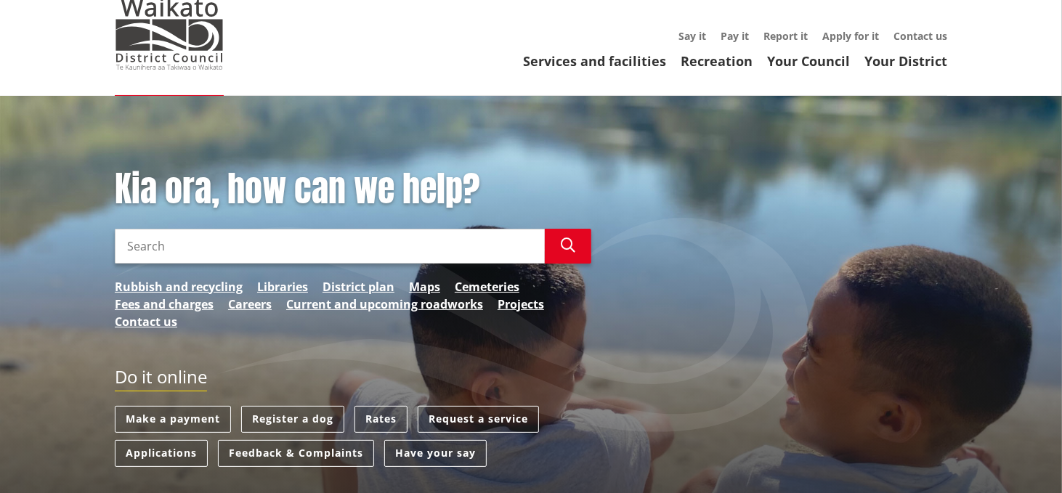
scroll to position [73, 0]
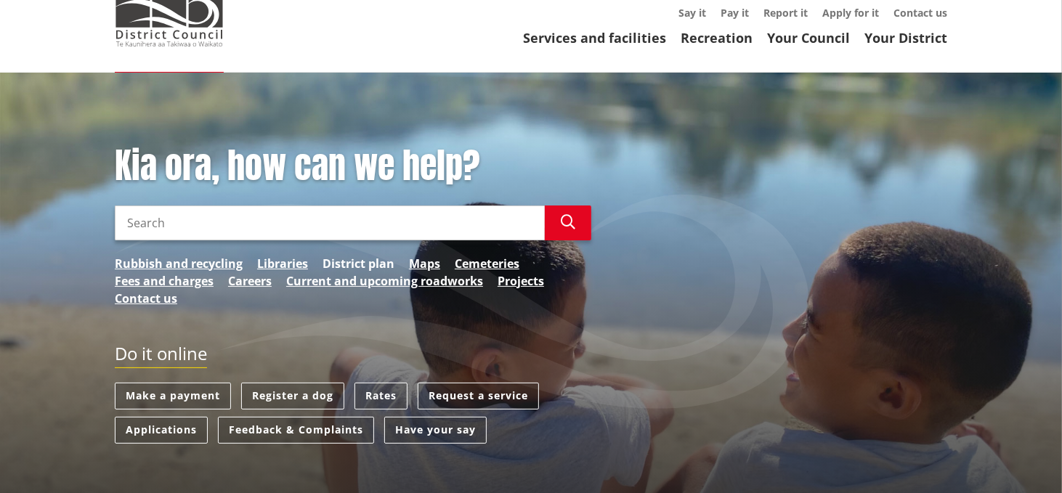
click at [346, 262] on link "District plan" at bounding box center [359, 263] width 72 height 17
click at [142, 218] on input "Search" at bounding box center [330, 223] width 430 height 35
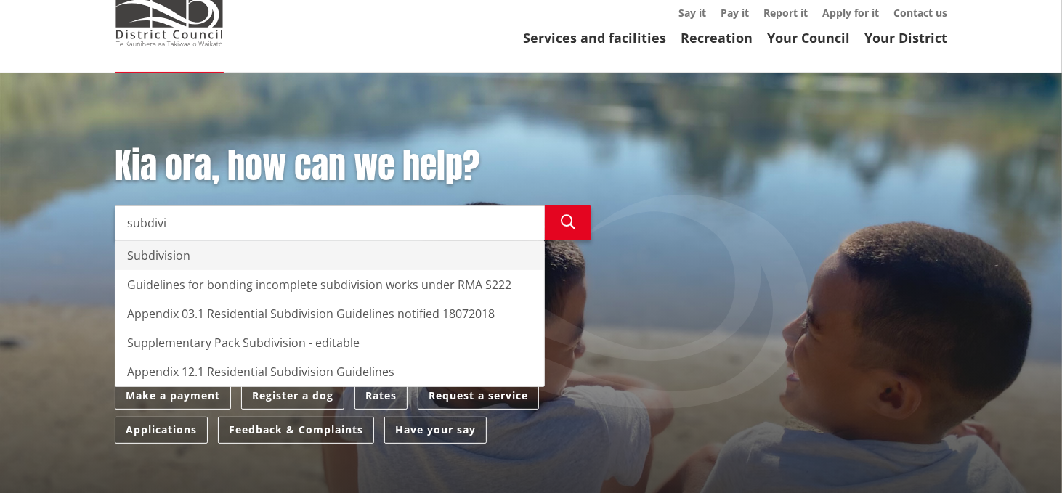
click at [163, 254] on div "Subdivision" at bounding box center [330, 255] width 429 height 29
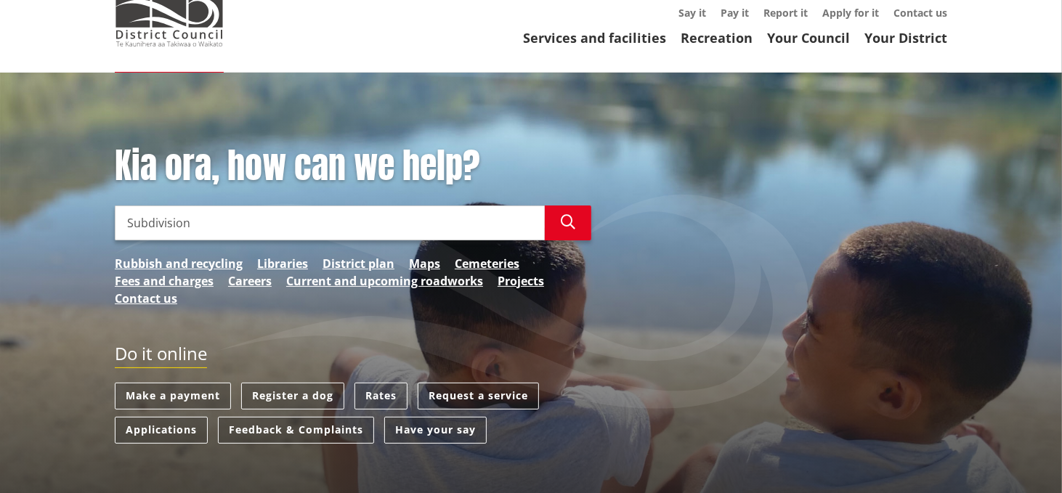
type input "Subdivision"
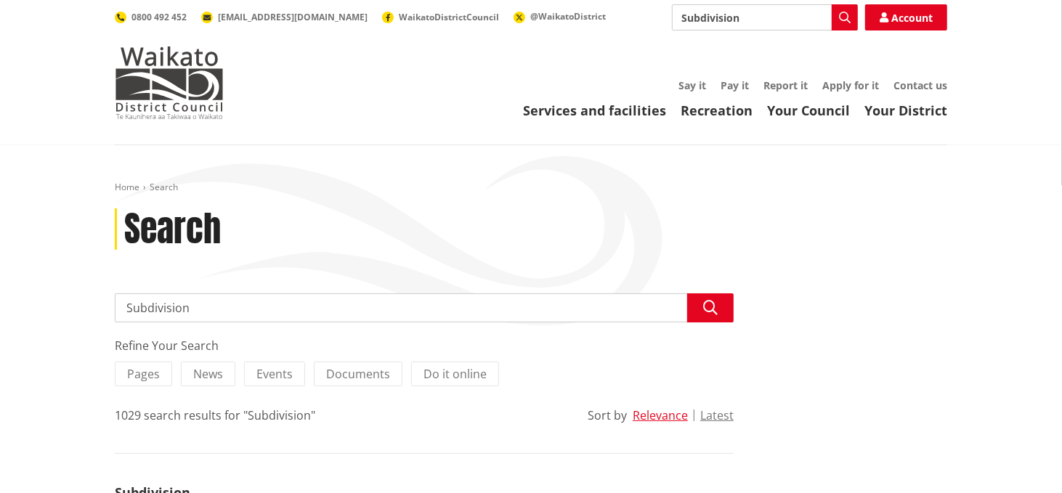
drag, startPoint x: 188, startPoint y: 307, endPoint x: 119, endPoint y: 301, distance: 69.3
type input "Zoning"
click at [719, 306] on button "Search" at bounding box center [710, 307] width 46 height 29
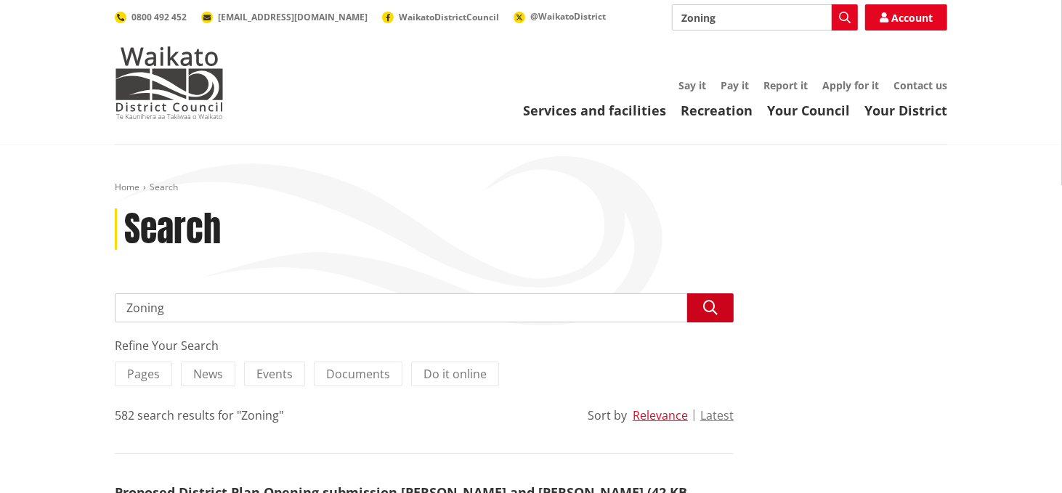
click at [717, 309] on icon "button" at bounding box center [710, 308] width 15 height 15
click at [162, 308] on input "Zoning" at bounding box center [424, 307] width 619 height 29
drag, startPoint x: 162, startPoint y: 309, endPoint x: 173, endPoint y: 309, distance: 10.9
click at [173, 309] on input "Zone foe a property" at bounding box center [424, 307] width 619 height 29
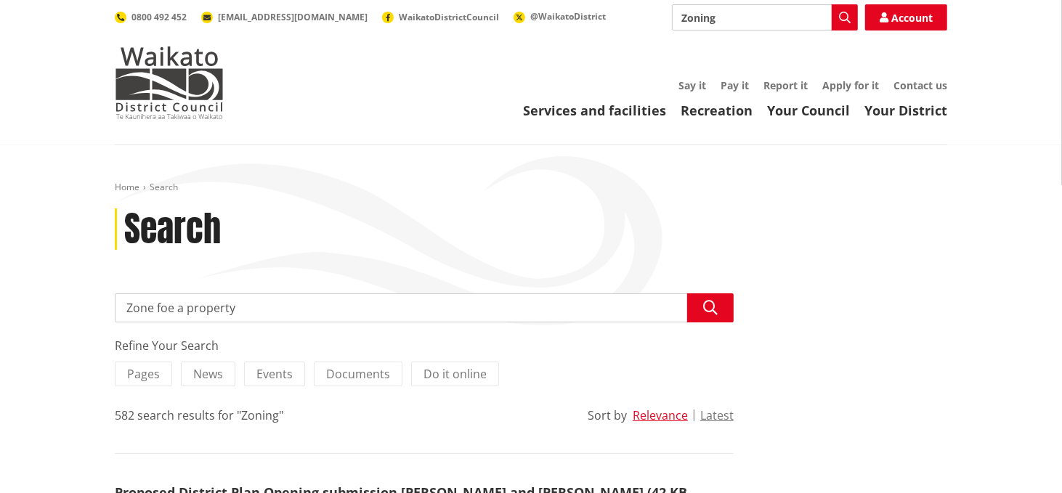
click at [168, 309] on input "Zone foe a property" at bounding box center [424, 307] width 619 height 29
click at [129, 310] on input "Zone for a property" at bounding box center [424, 307] width 619 height 29
type input "Finding Zone for a property"
click at [710, 309] on icon "button" at bounding box center [710, 308] width 15 height 15
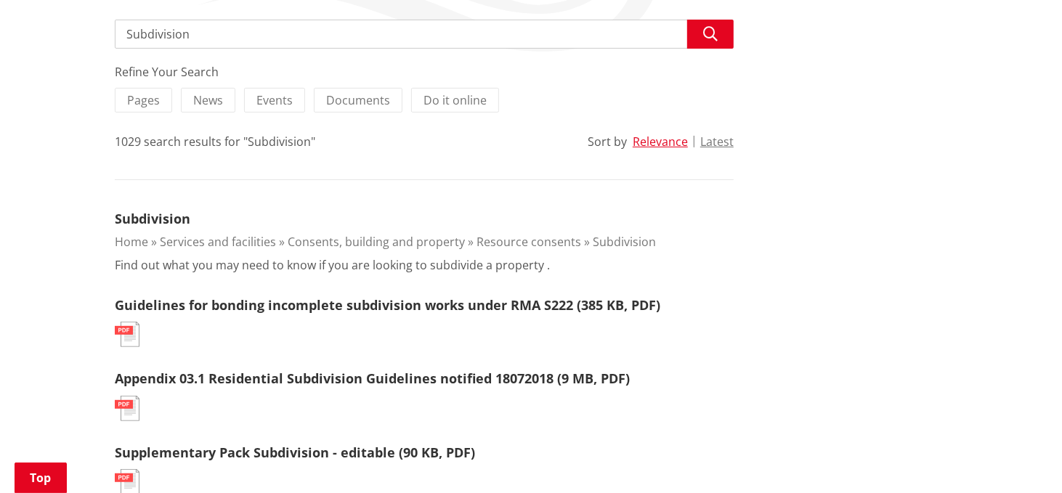
scroll to position [291, 0]
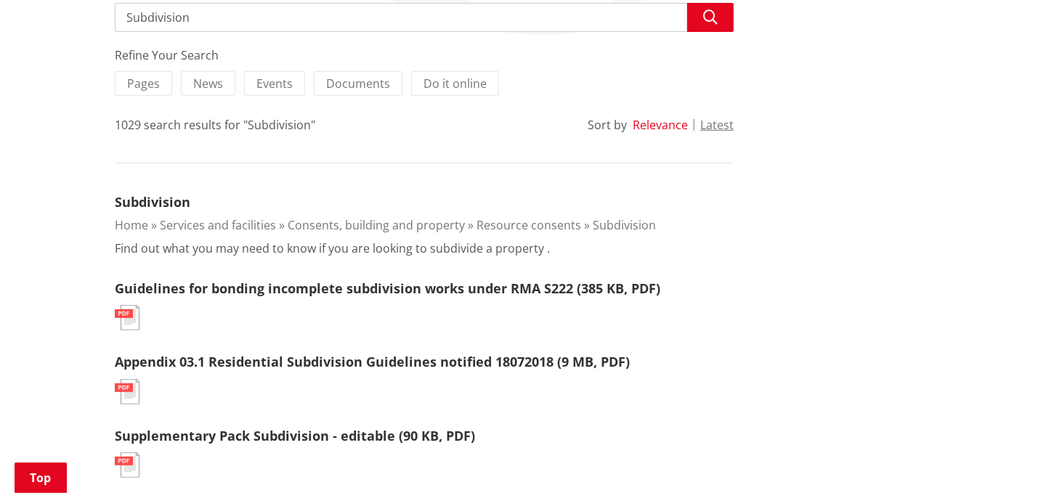
click at [667, 129] on button "Relevance" at bounding box center [660, 124] width 55 height 13
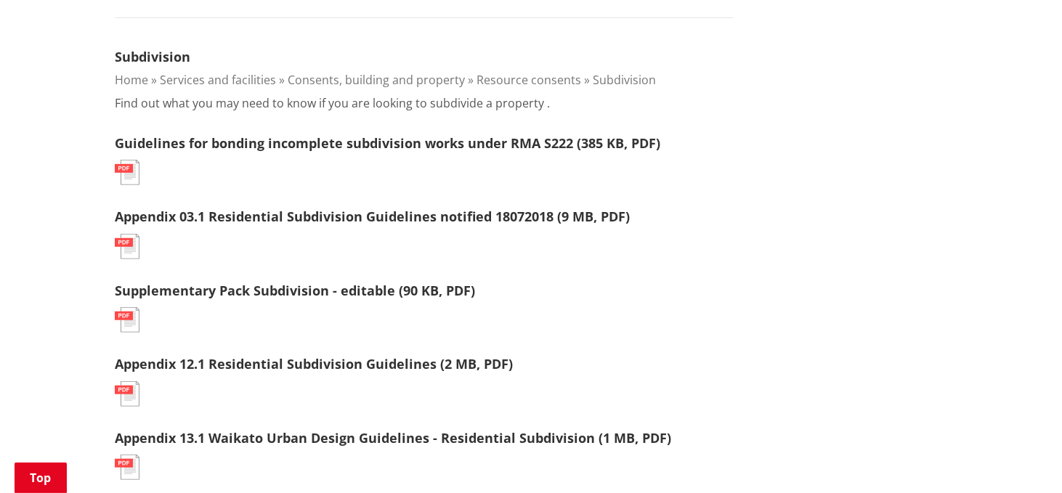
scroll to position [508, 0]
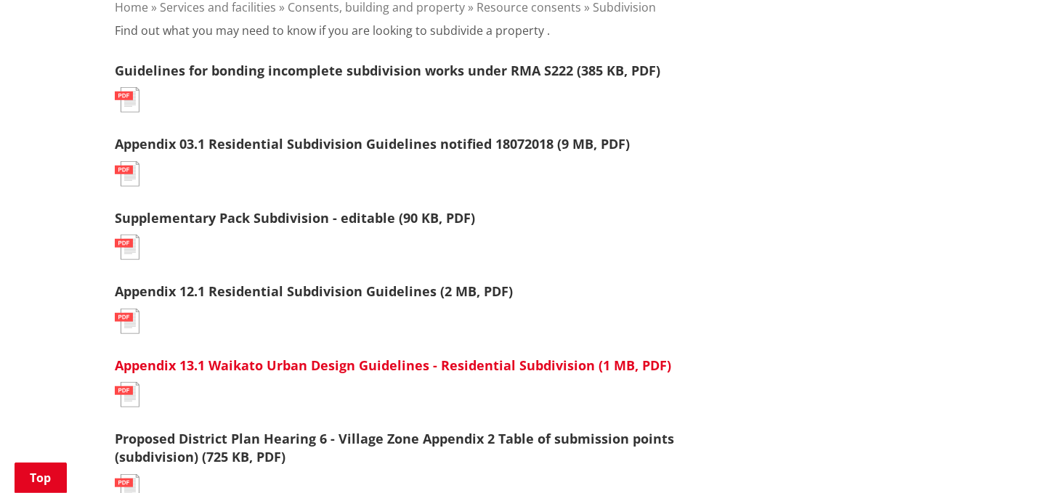
click at [344, 367] on link "Appendix 13.1 Waikato Urban Design Guidelines - Residential Subdivision (1 MB, …" at bounding box center [393, 365] width 556 height 17
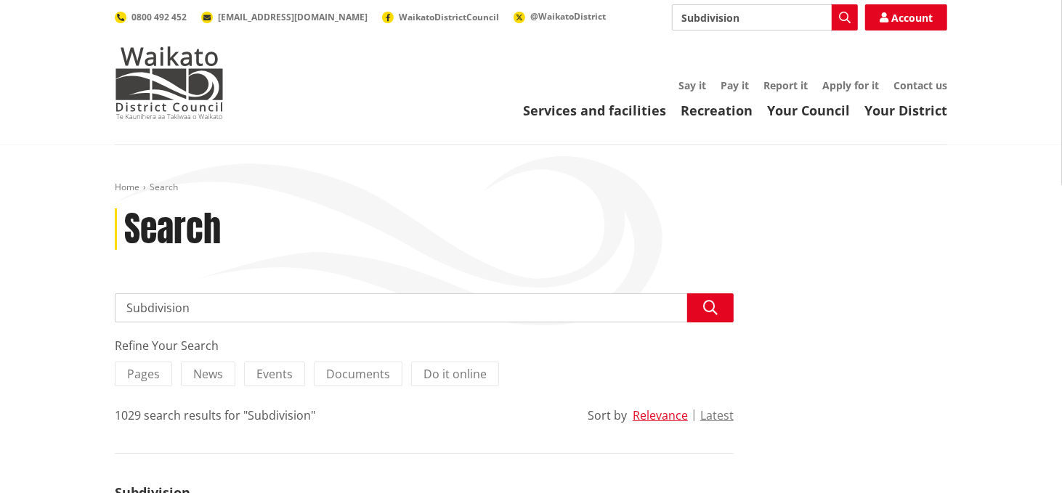
drag, startPoint x: 191, startPoint y: 311, endPoint x: 167, endPoint y: 312, distance: 24.0
type input "subdividing"
click at [709, 313] on icon "button" at bounding box center [710, 308] width 15 height 15
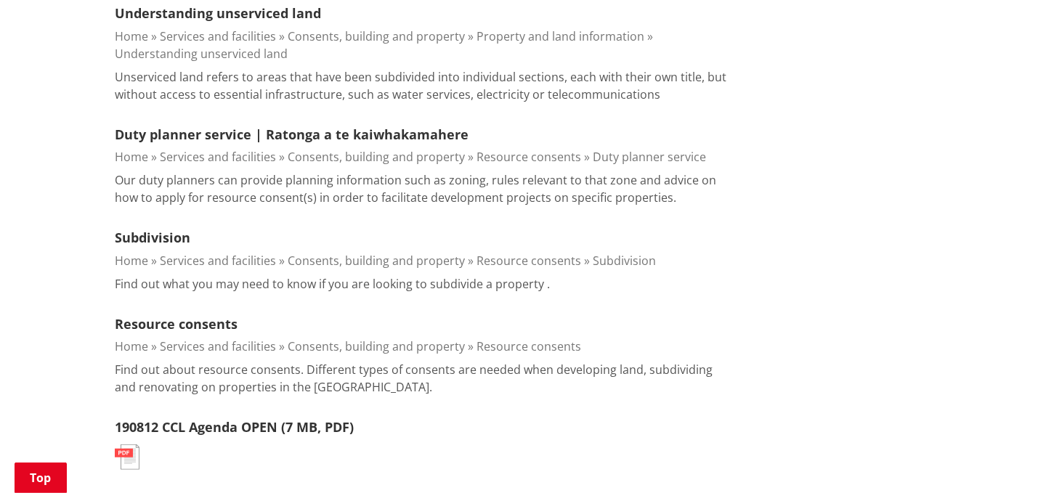
scroll to position [508, 0]
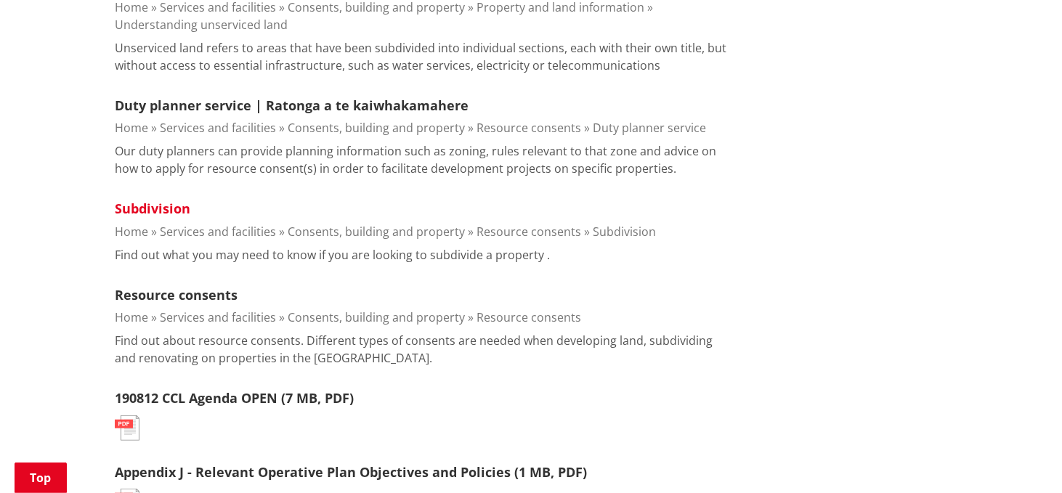
click at [177, 210] on link "Subdivision" at bounding box center [153, 208] width 76 height 17
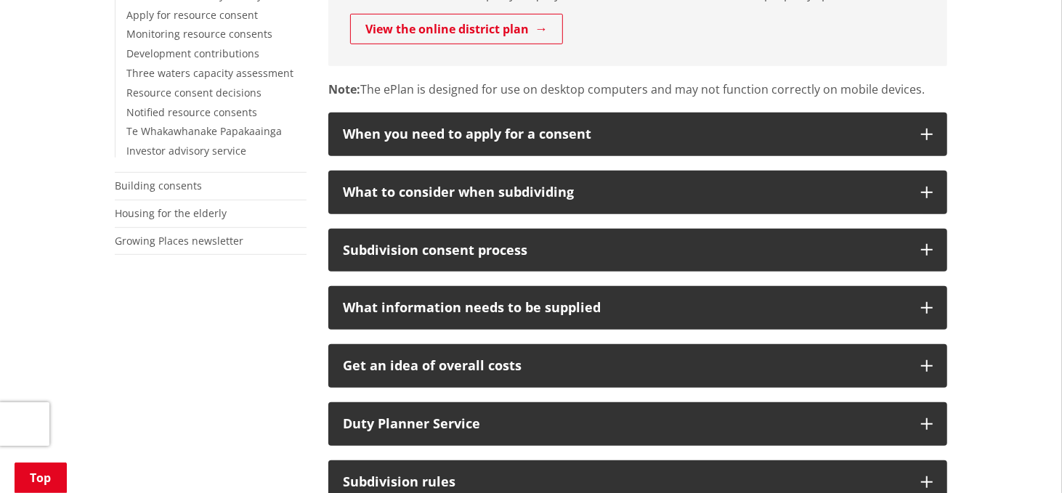
scroll to position [508, 0]
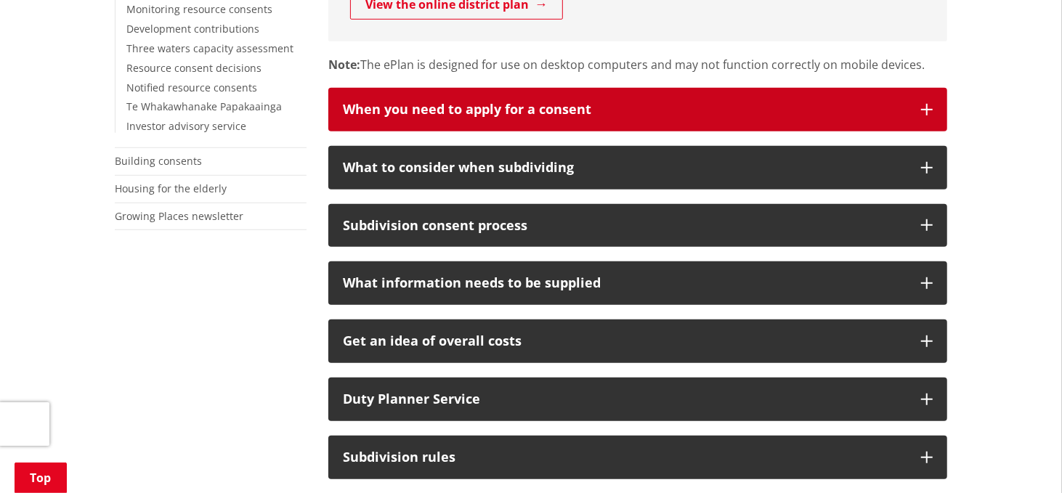
click at [931, 108] on icon "button" at bounding box center [927, 110] width 12 height 12
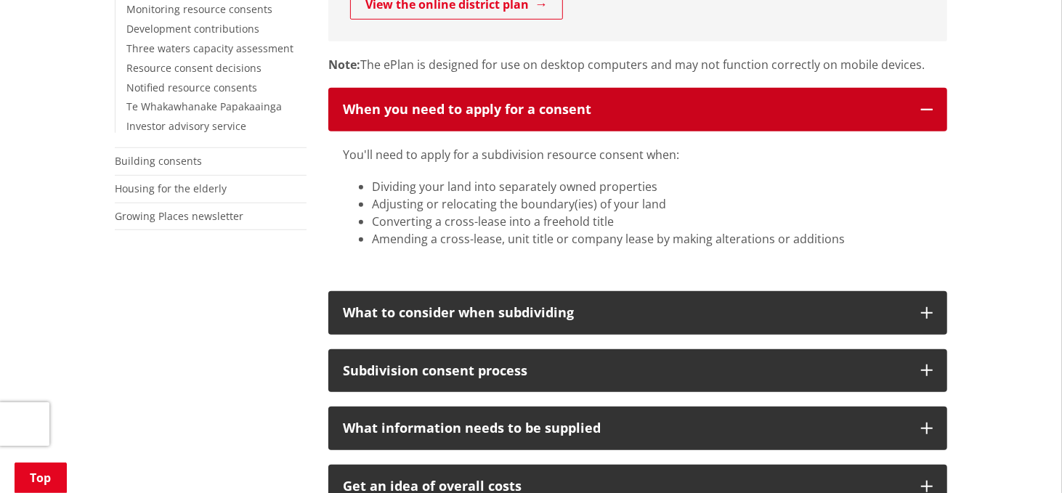
click at [927, 108] on icon "button" at bounding box center [927, 110] width 12 height 12
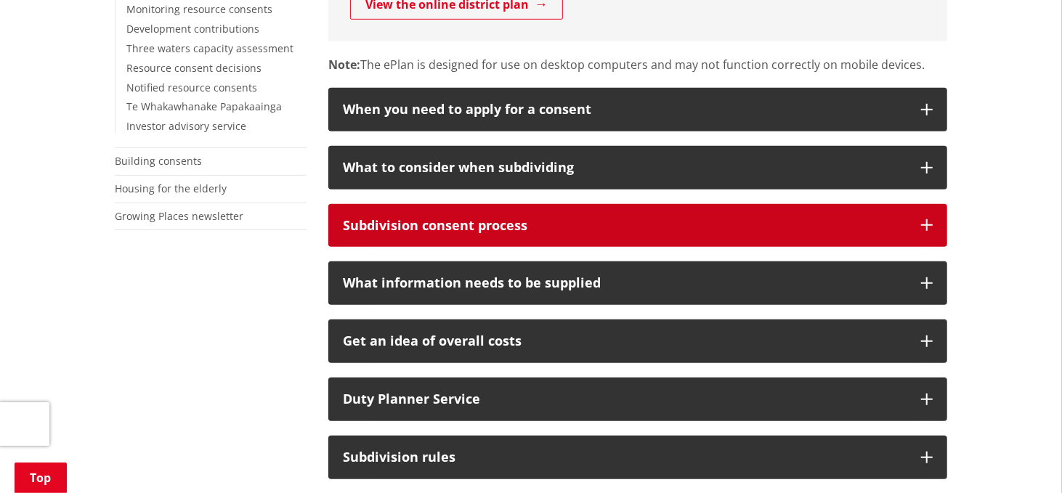
click at [929, 226] on icon "button" at bounding box center [927, 225] width 12 height 12
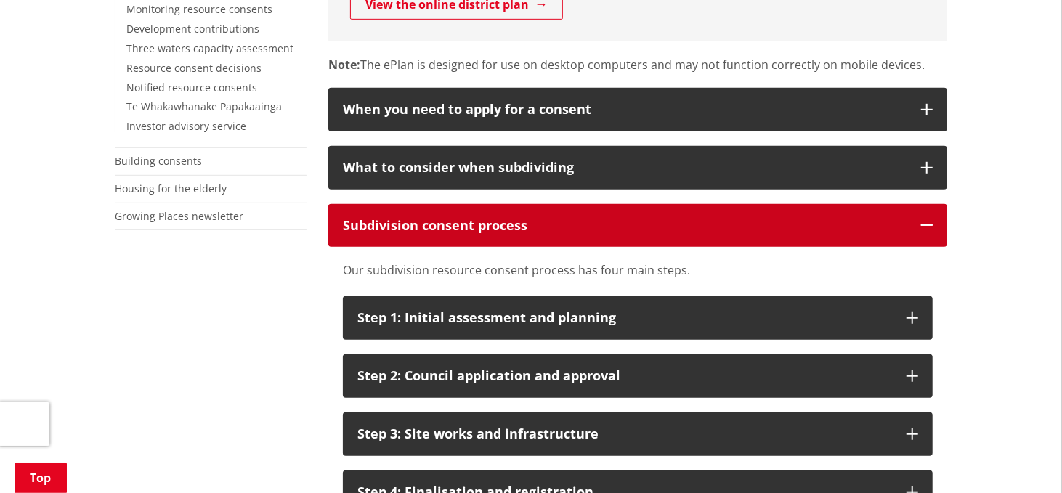
click at [928, 226] on icon "button" at bounding box center [927, 225] width 12 height 12
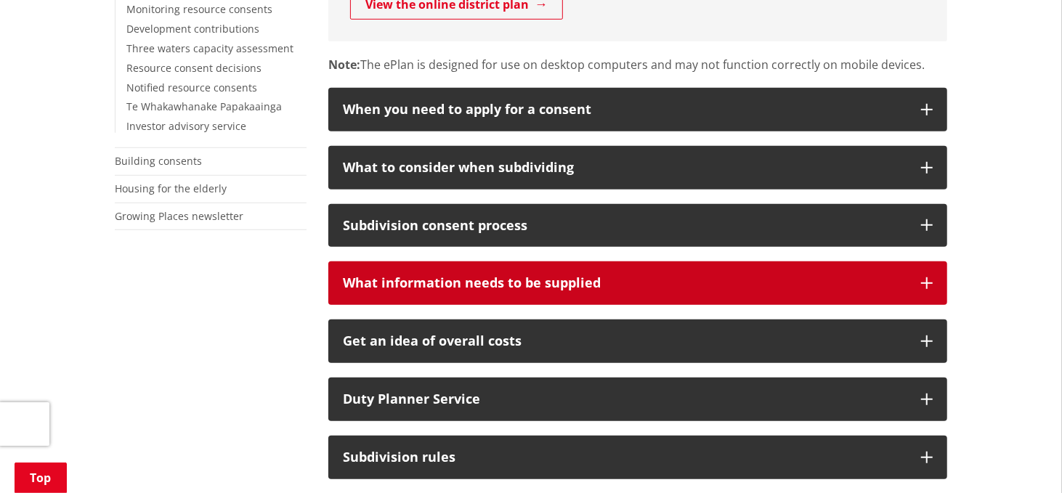
click at [925, 283] on icon "button" at bounding box center [927, 283] width 12 height 12
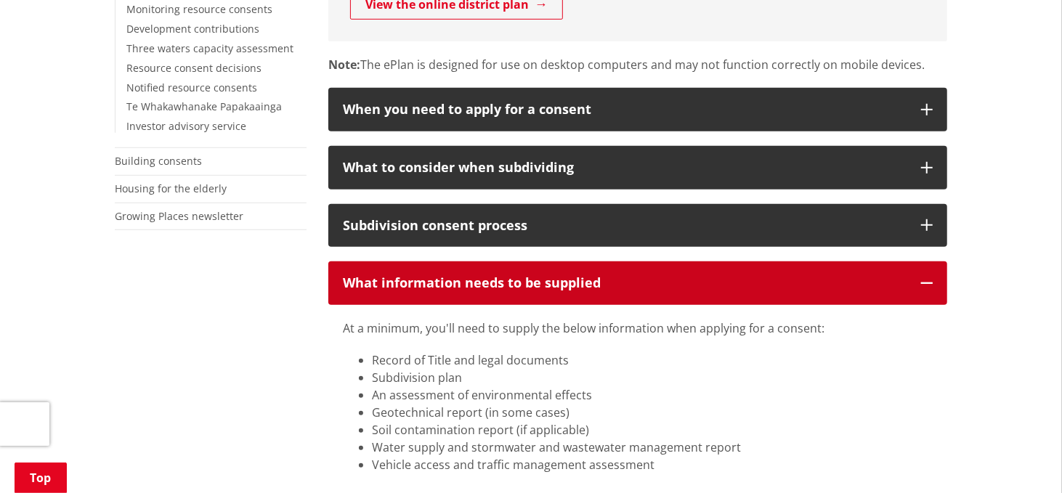
click at [925, 283] on icon "button" at bounding box center [927, 283] width 12 height 12
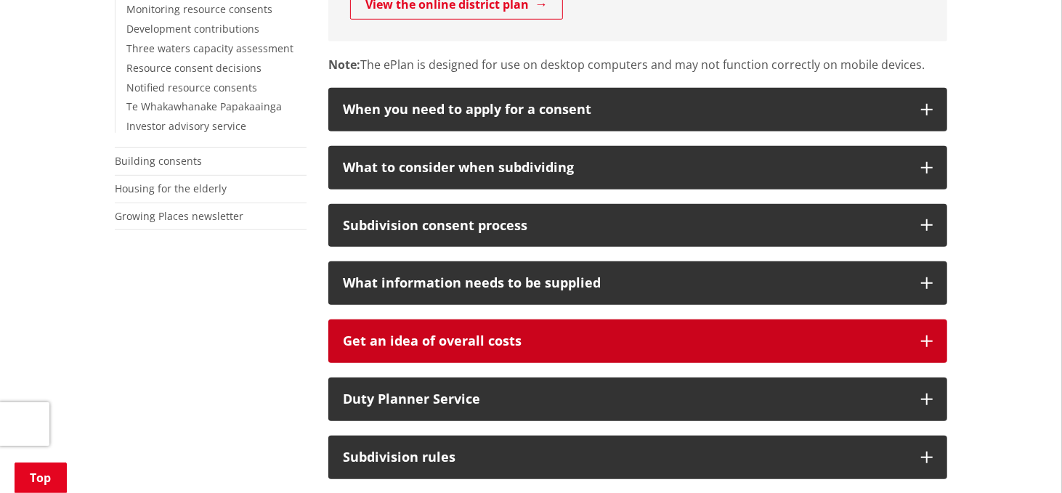
click at [925, 344] on icon "button" at bounding box center [927, 342] width 12 height 12
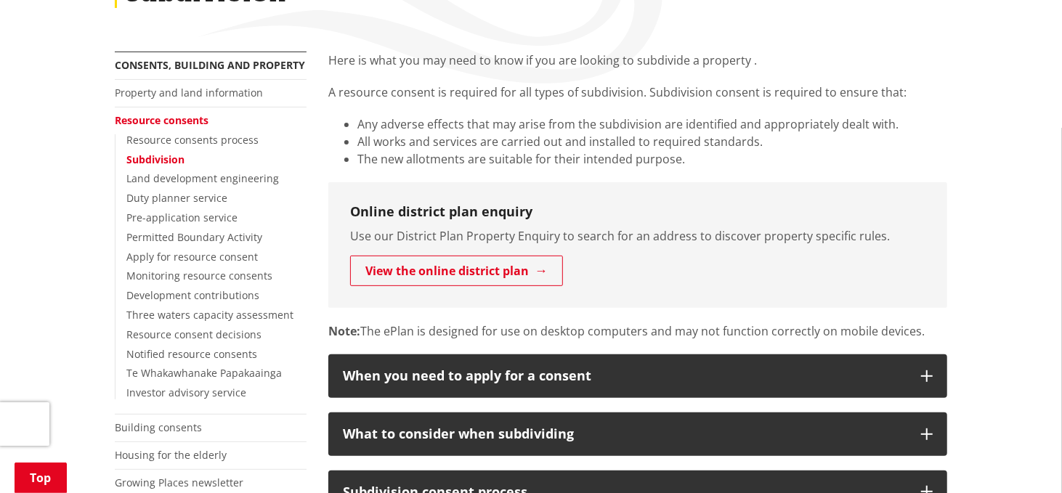
scroll to position [218, 0]
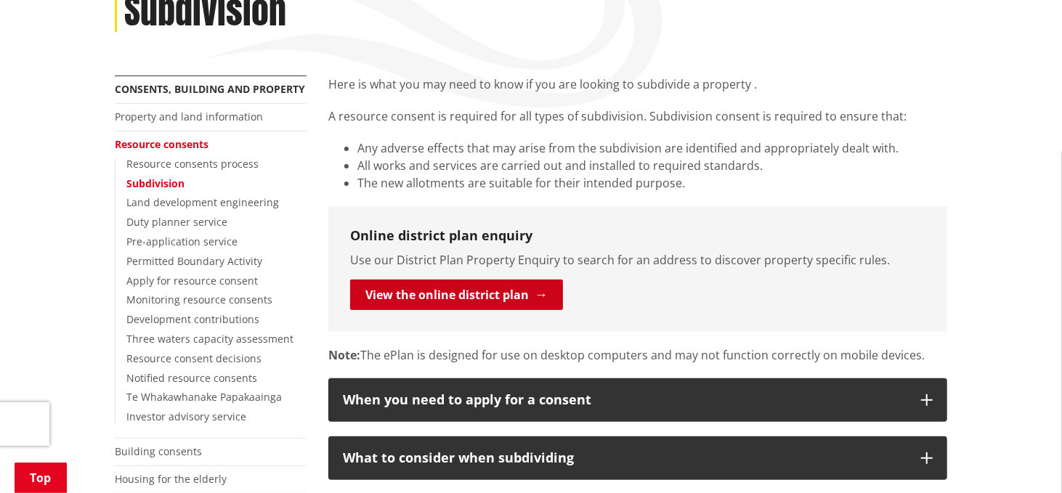
click at [481, 294] on link "View the online district plan" at bounding box center [456, 295] width 213 height 31
